Goal: Navigation & Orientation: Find specific page/section

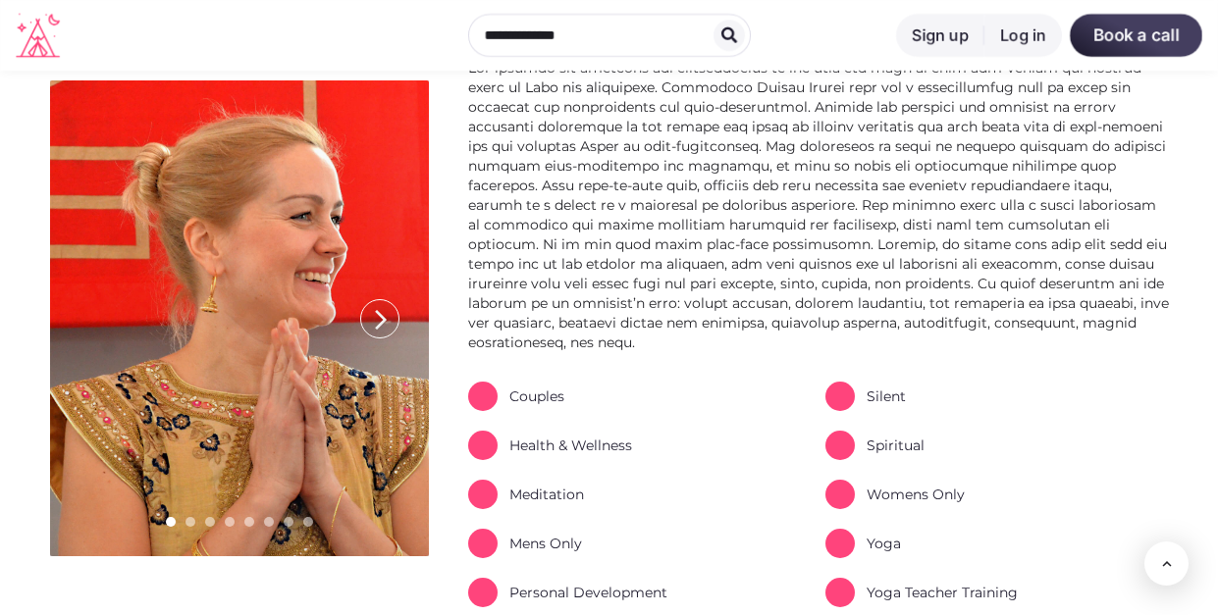
scroll to position [1289, 0]
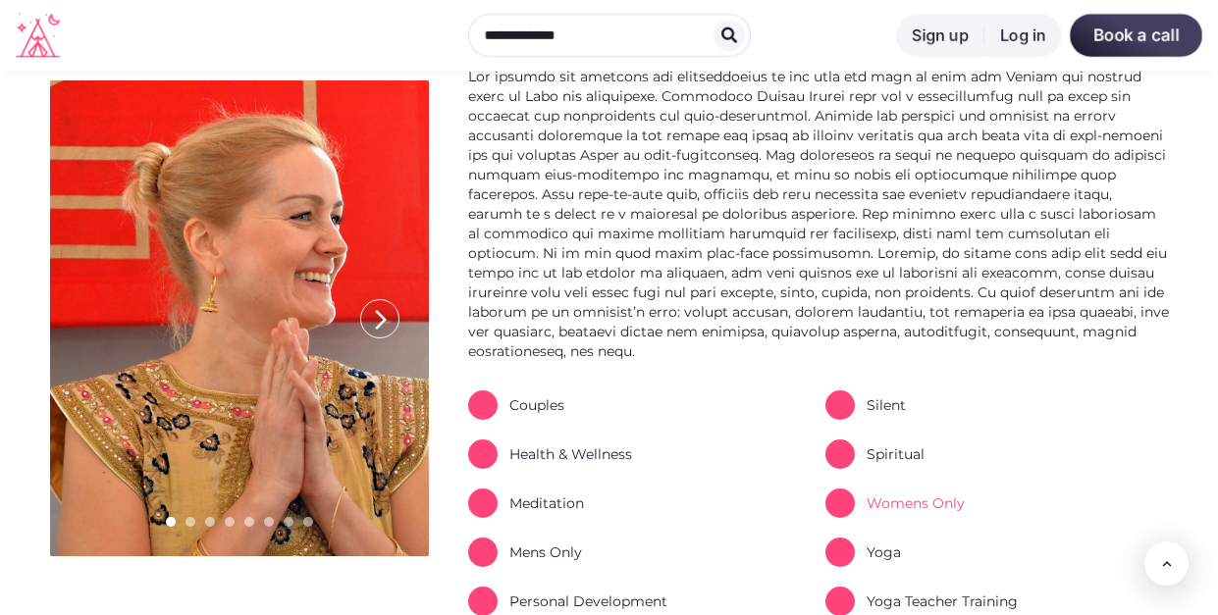
click at [890, 489] on link "Womens Only" at bounding box center [895, 503] width 139 height 29
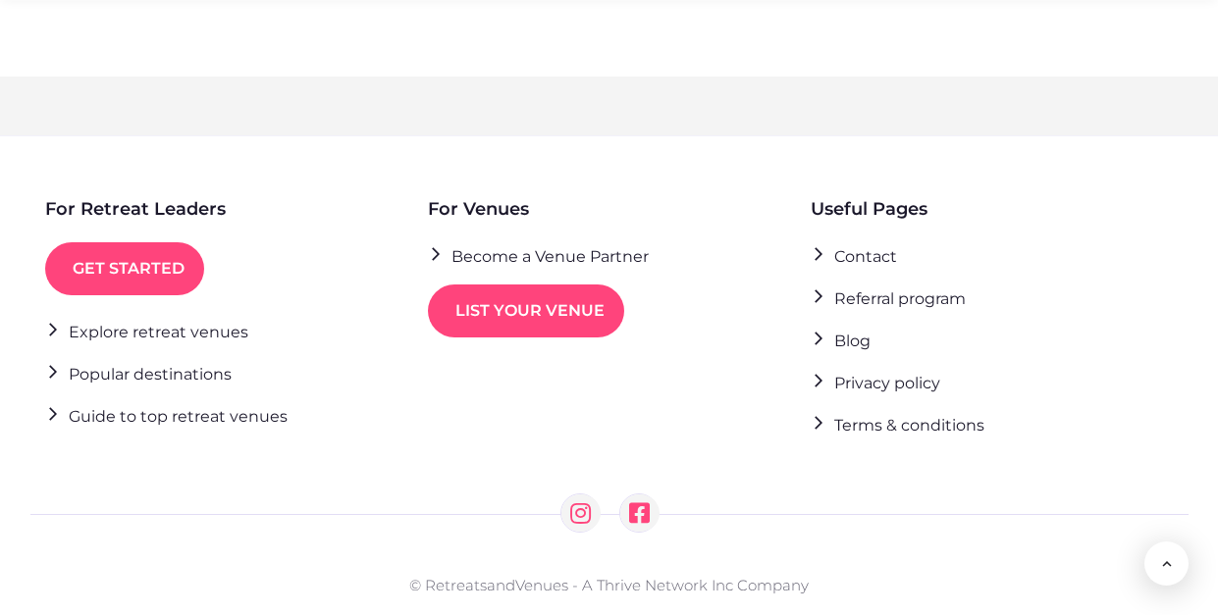
scroll to position [4625, 0]
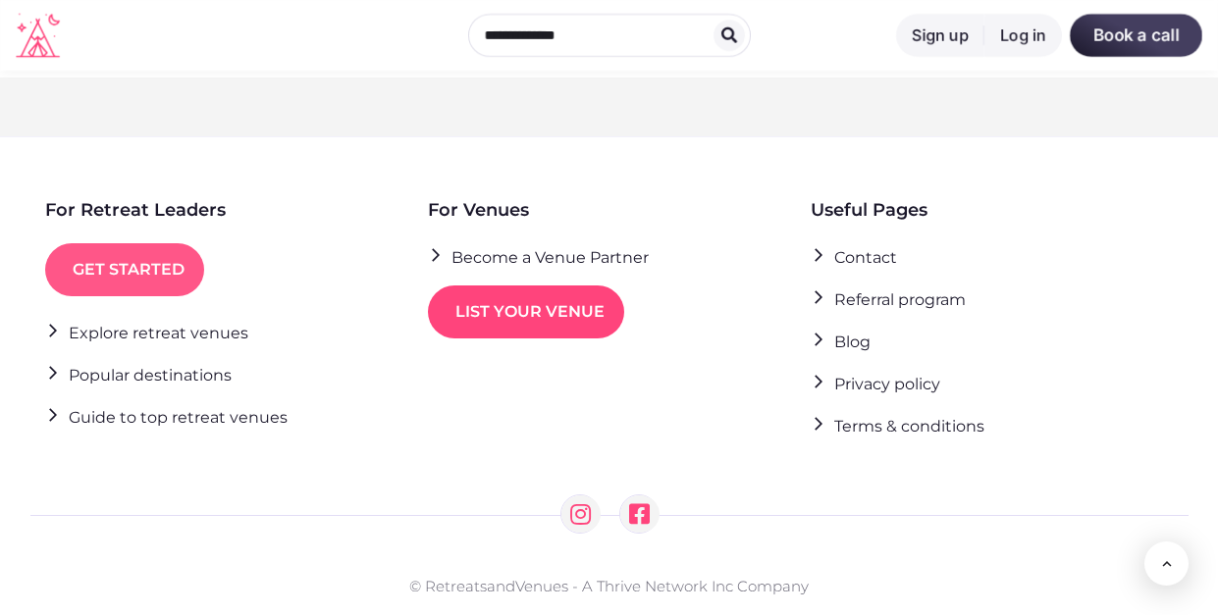
click at [106, 243] on link "Get started" at bounding box center [124, 269] width 159 height 53
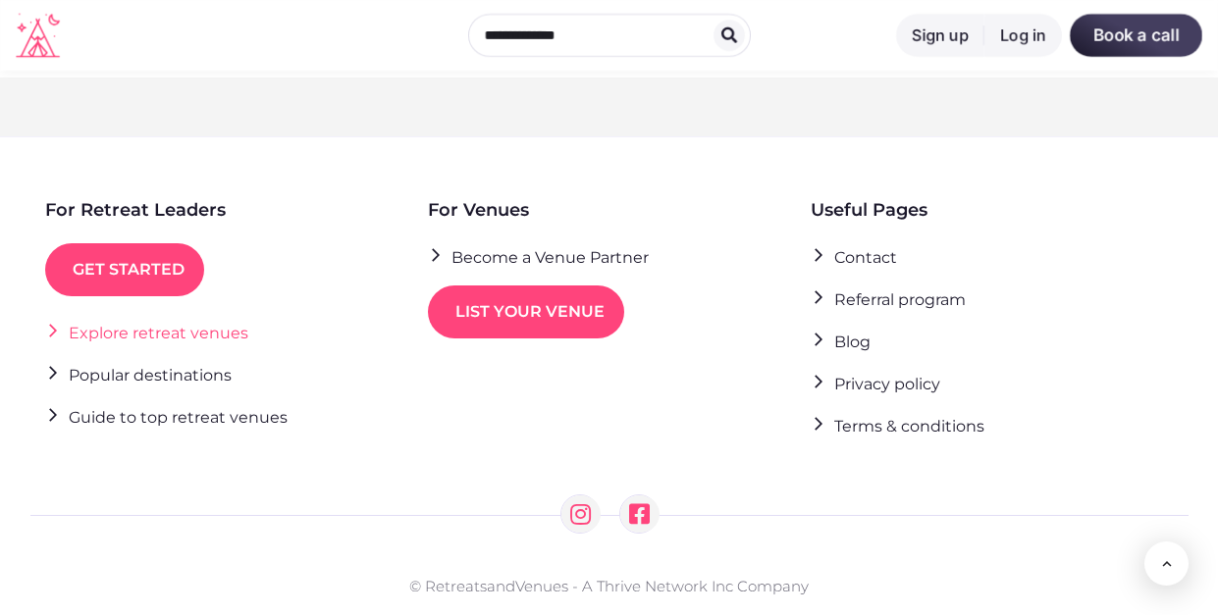
click at [148, 319] on link "Explore retreat venues" at bounding box center [146, 332] width 203 height 27
click at [162, 361] on link "Popular destinations" at bounding box center [138, 374] width 187 height 27
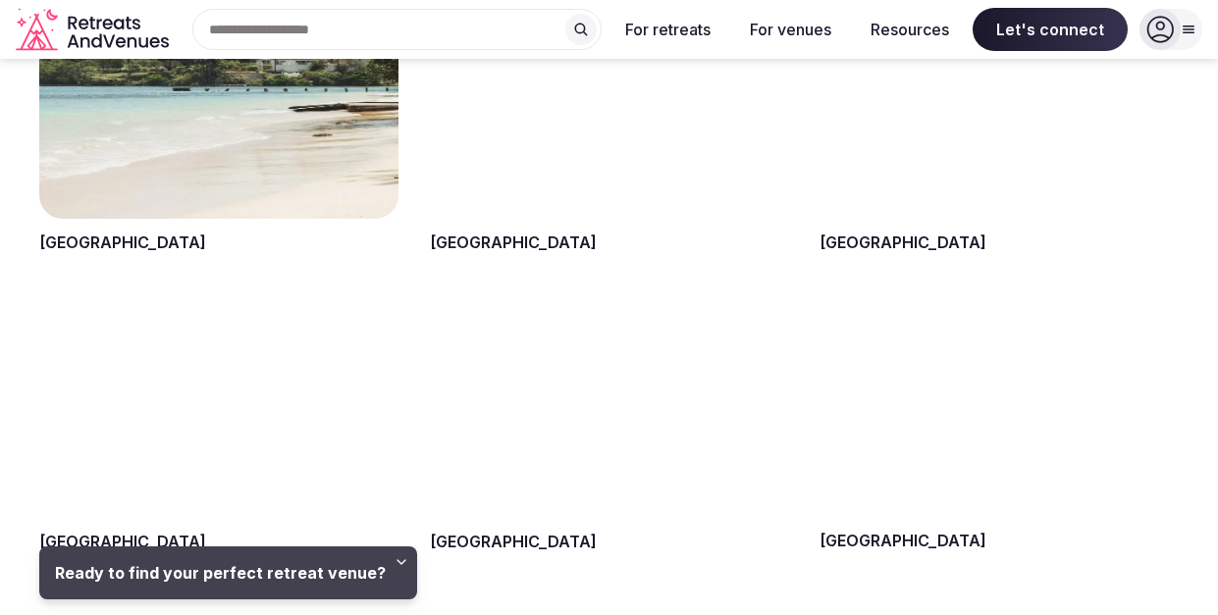
scroll to position [2352, 0]
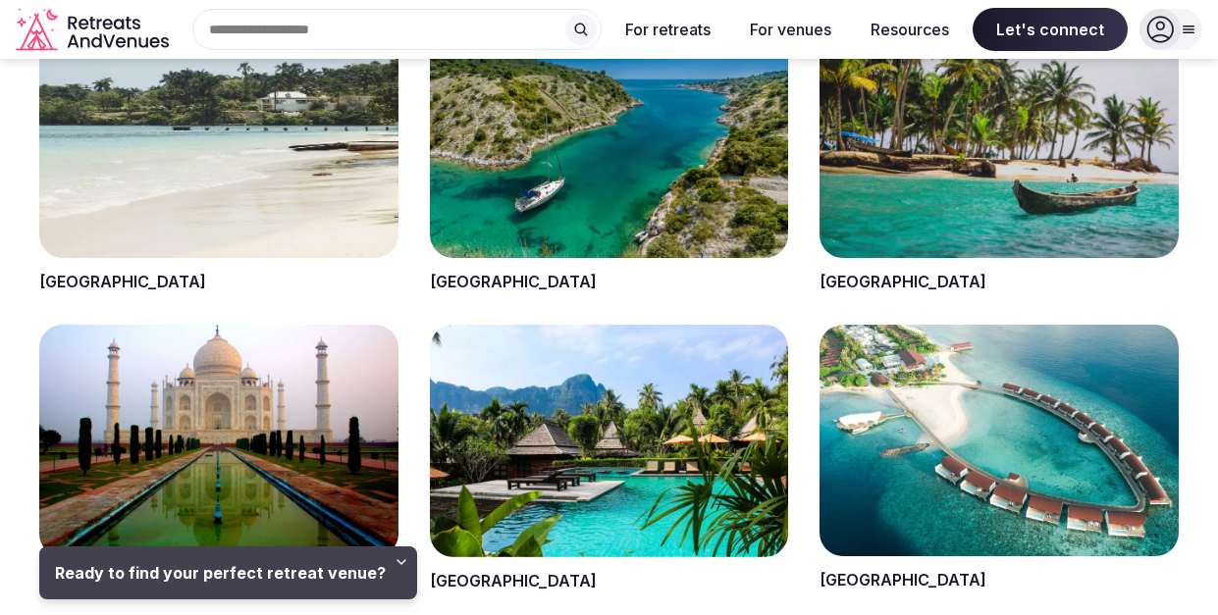
click at [575, 506] on span at bounding box center [609, 459] width 359 height 268
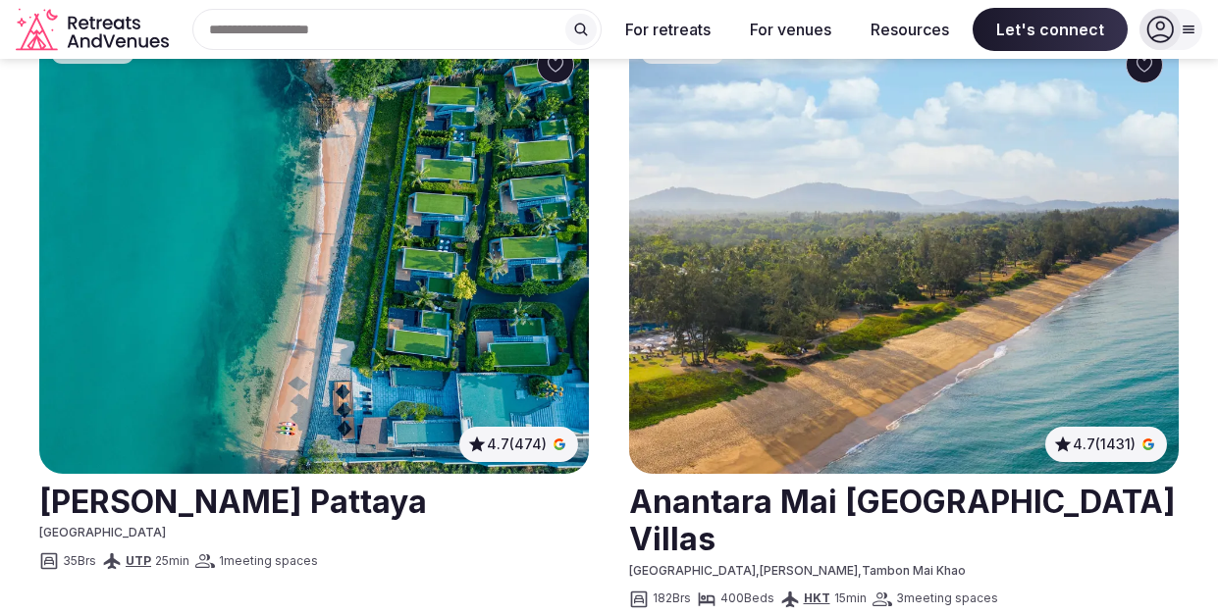
scroll to position [2210, 0]
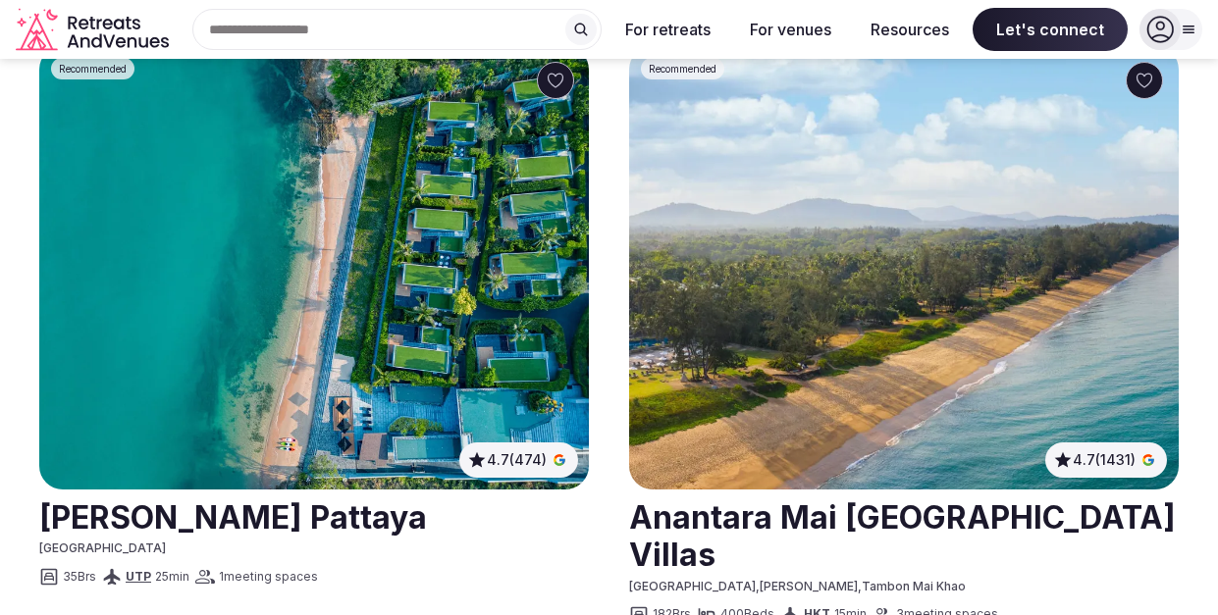
click at [121, 512] on link at bounding box center [314, 516] width 551 height 49
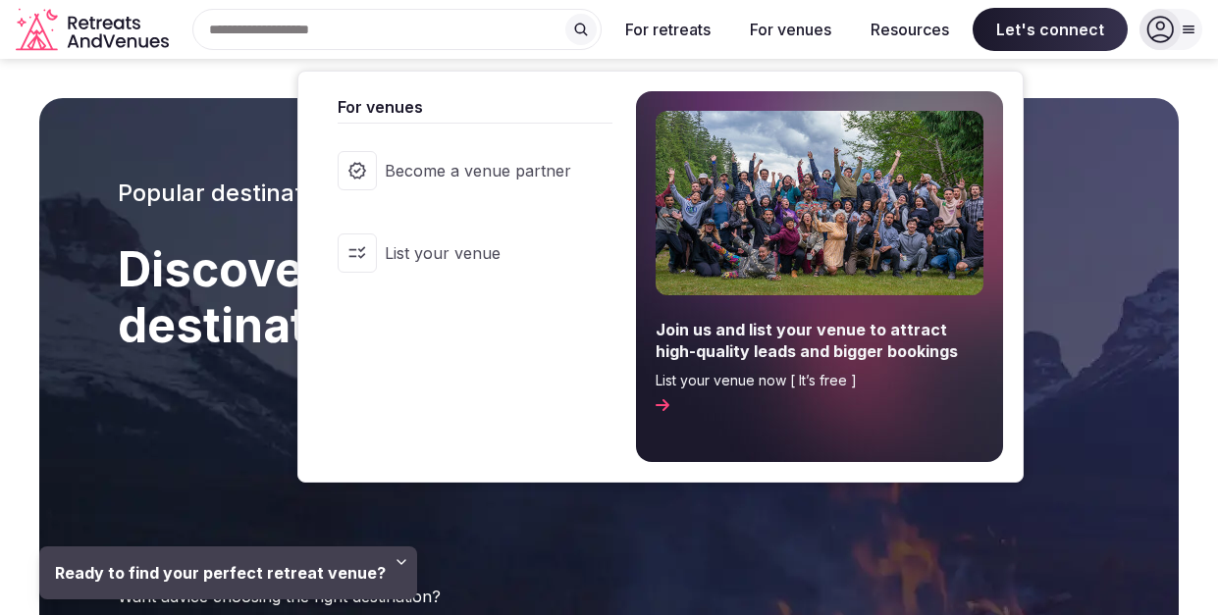
click at [844, 29] on button "For venues" at bounding box center [790, 29] width 113 height 43
click at [556, 264] on span "List your venue" at bounding box center [478, 253] width 187 height 22
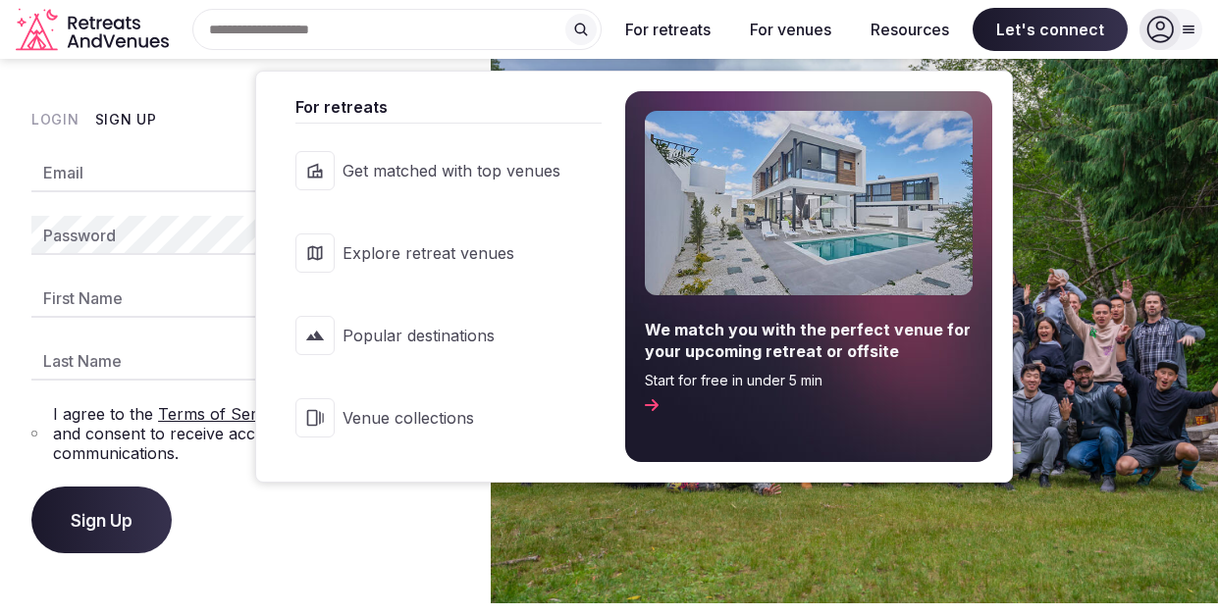
click at [561, 264] on span "Explore retreat venues" at bounding box center [452, 253] width 218 height 22
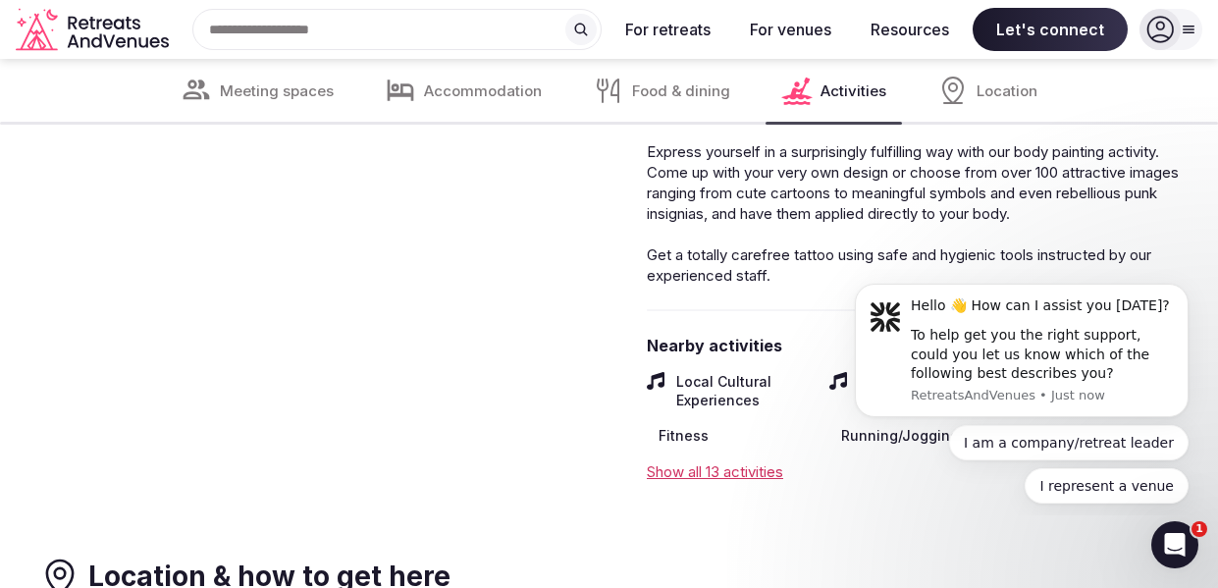
scroll to position [4856, 0]
